Goal: Task Accomplishment & Management: Use online tool/utility

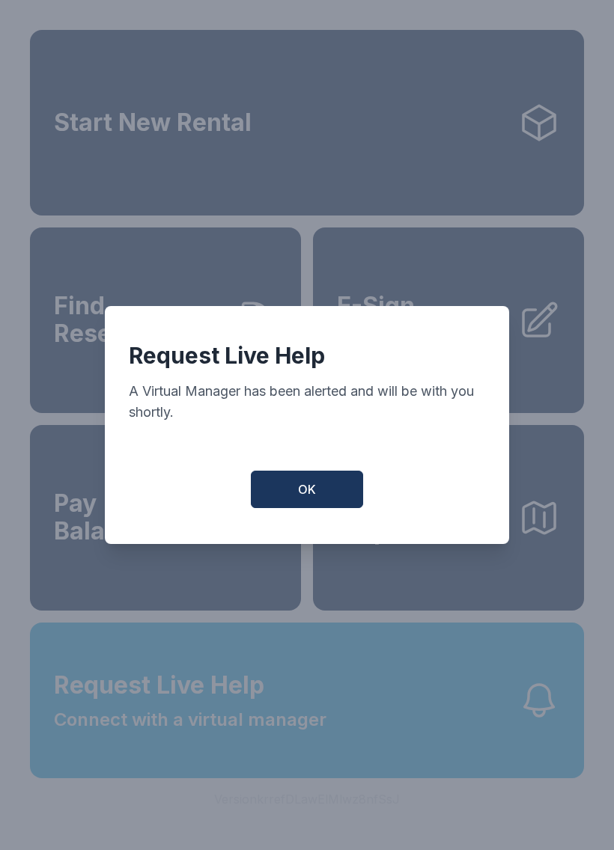
click at [302, 493] on span "OK" at bounding box center [307, 490] width 18 height 18
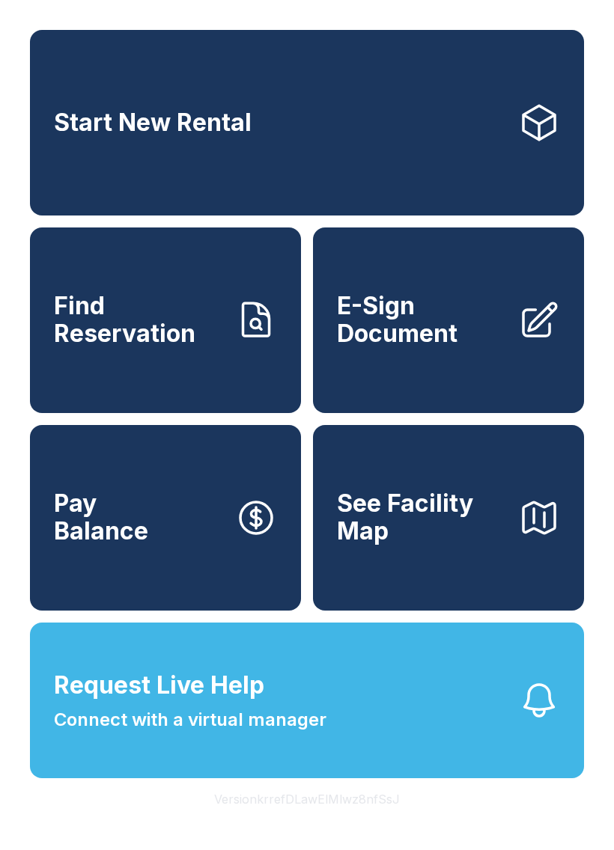
click at [390, 162] on link "Start New Rental" at bounding box center [307, 123] width 554 height 186
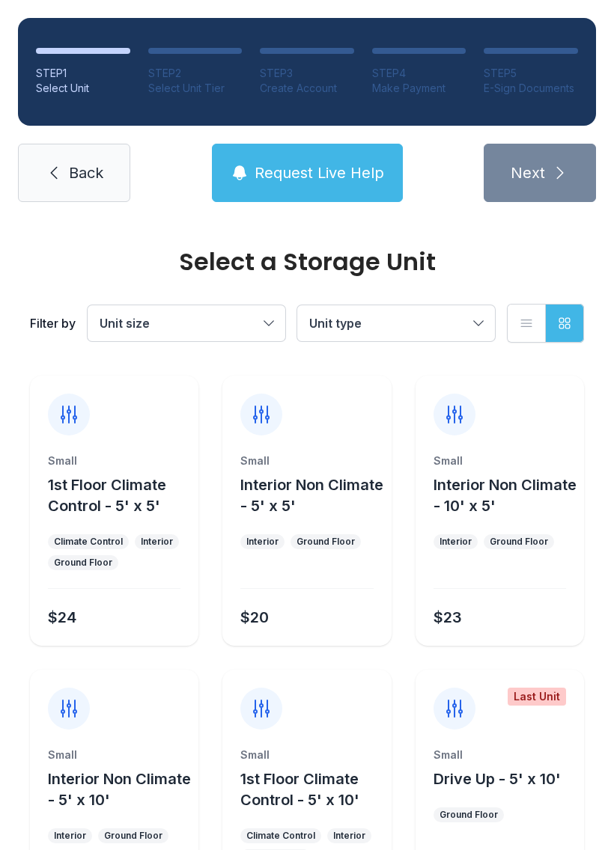
click at [76, 166] on span "Back" at bounding box center [86, 172] width 34 height 21
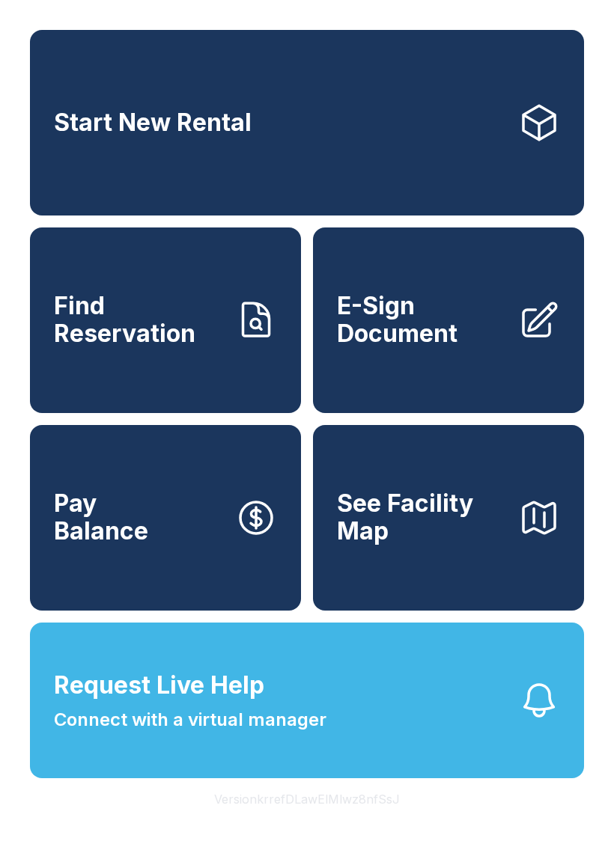
click at [534, 336] on icon at bounding box center [539, 319] width 33 height 33
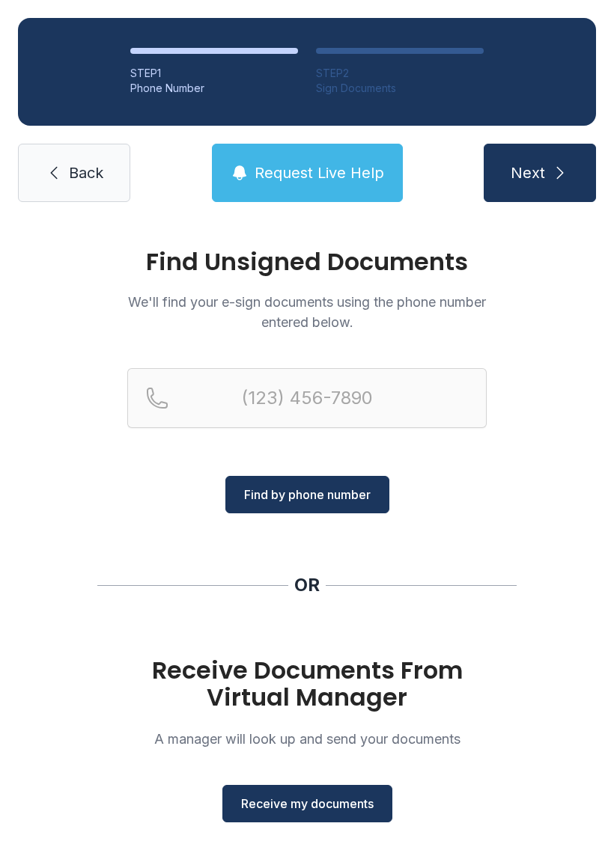
click at [291, 808] on span "Receive my documents" at bounding box center [307, 804] width 132 height 18
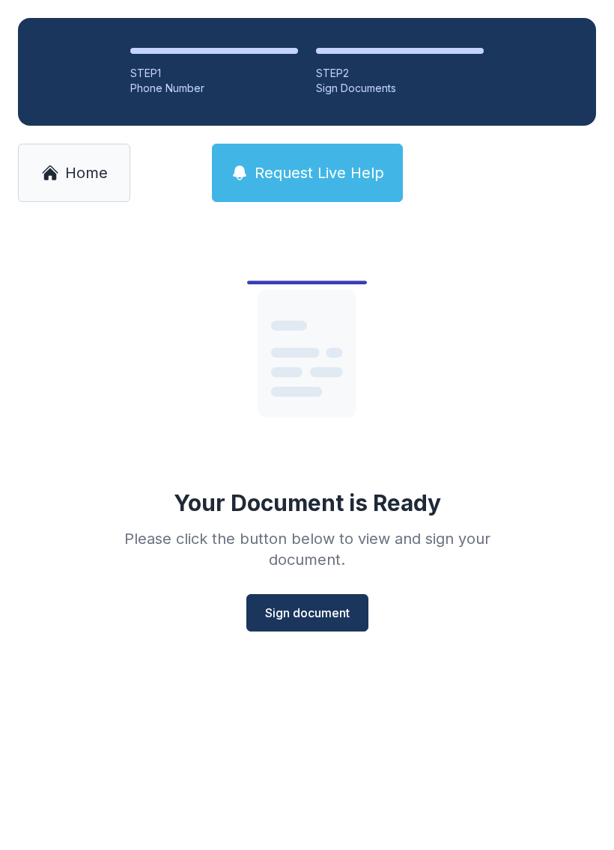
click at [306, 377] on icon at bounding box center [307, 353] width 98 height 127
click at [310, 612] on span "Sign document" at bounding box center [307, 613] width 85 height 18
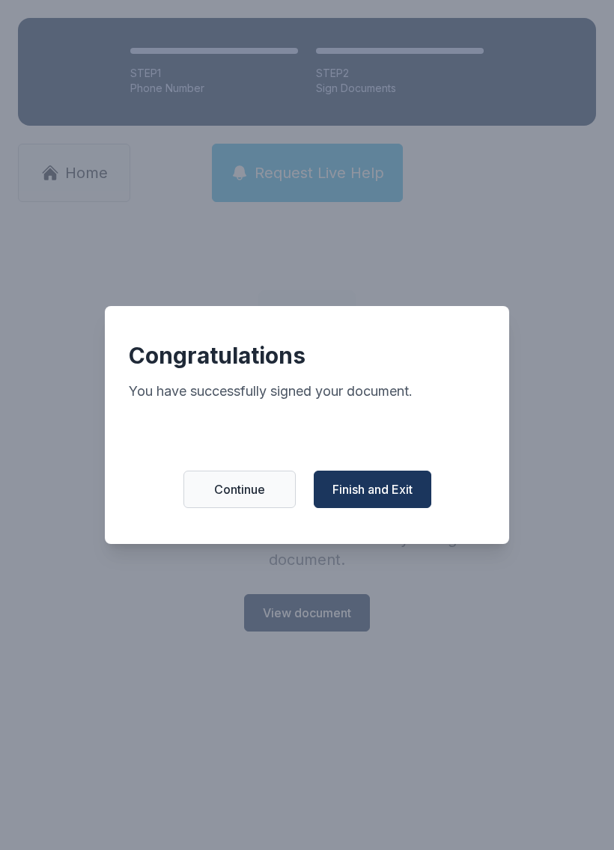
click at [365, 495] on span "Finish and Exit" at bounding box center [372, 490] width 80 height 18
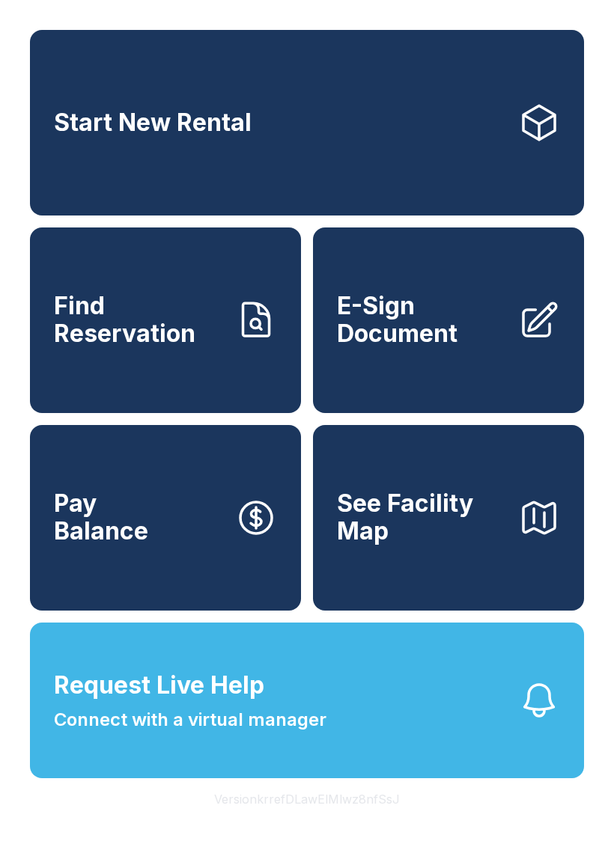
click at [478, 305] on link "E-Sign Document" at bounding box center [448, 321] width 271 height 186
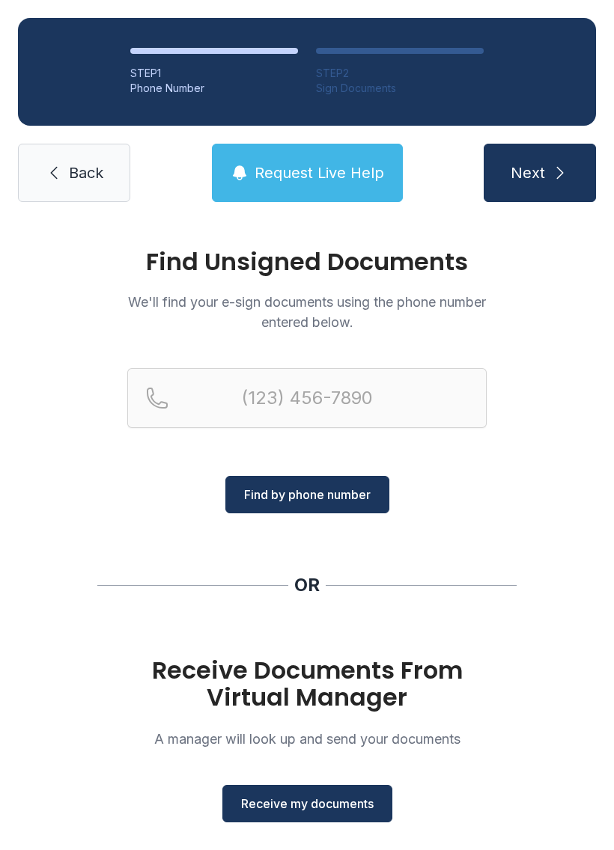
click at [347, 793] on button "Receive my documents" at bounding box center [307, 803] width 170 height 37
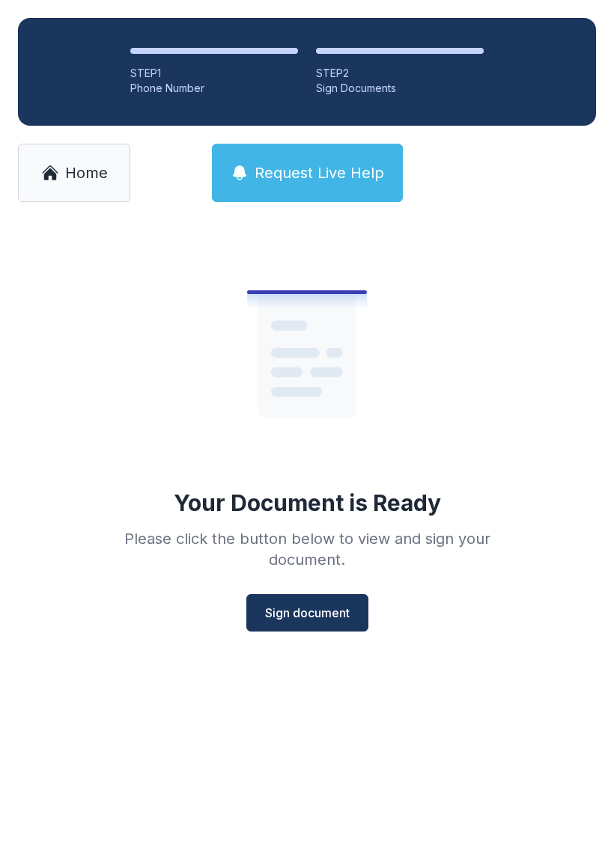
click at [331, 603] on button "Sign document" at bounding box center [307, 612] width 122 height 37
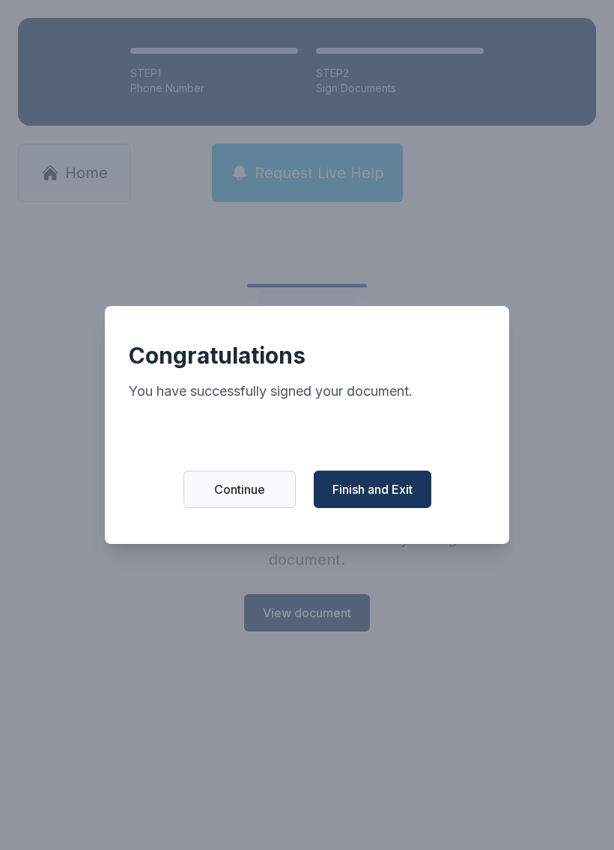
click at [393, 492] on span "Finish and Exit" at bounding box center [372, 490] width 80 height 18
